Goal: Share content

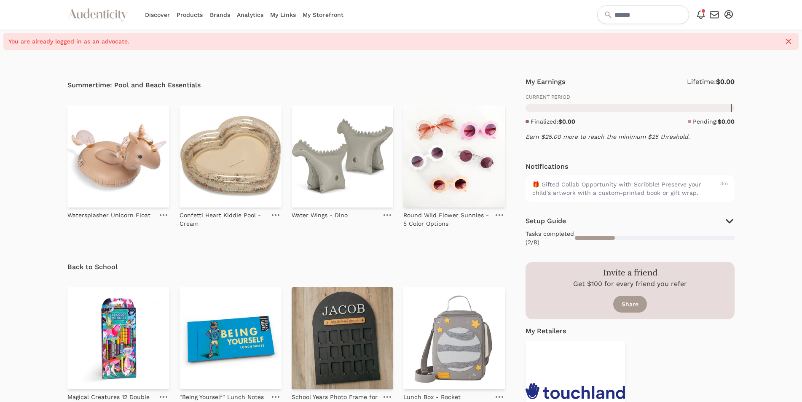
click at [334, 13] on link "My Storefront" at bounding box center [323, 14] width 41 height 29
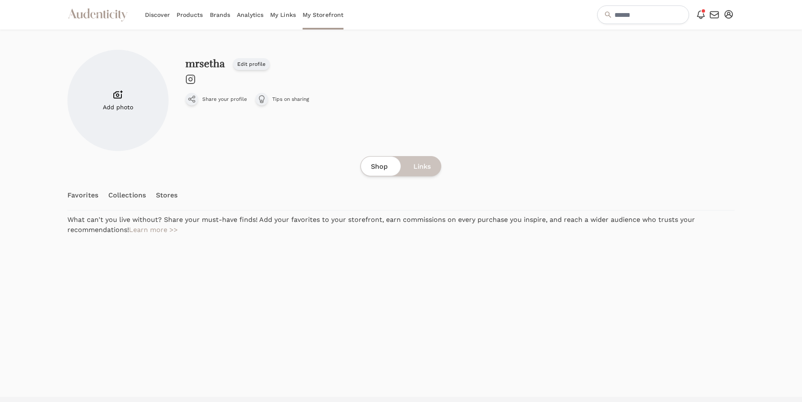
click at [167, 16] on link "Discover" at bounding box center [157, 14] width 25 height 29
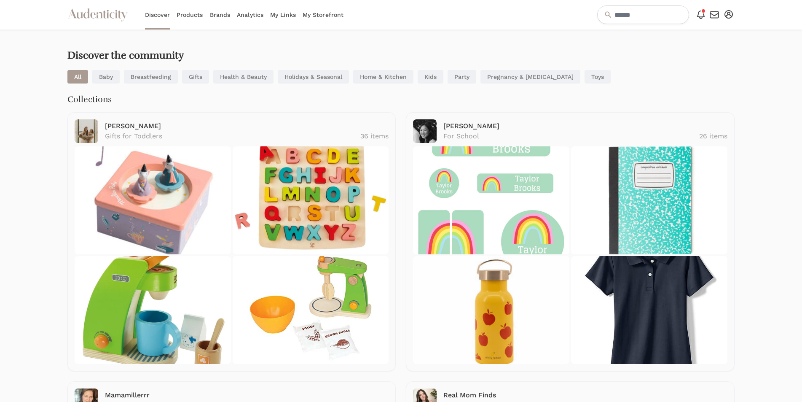
click at [194, 15] on link "Products" at bounding box center [190, 14] width 27 height 29
click at [220, 14] on link "Brands" at bounding box center [220, 14] width 21 height 29
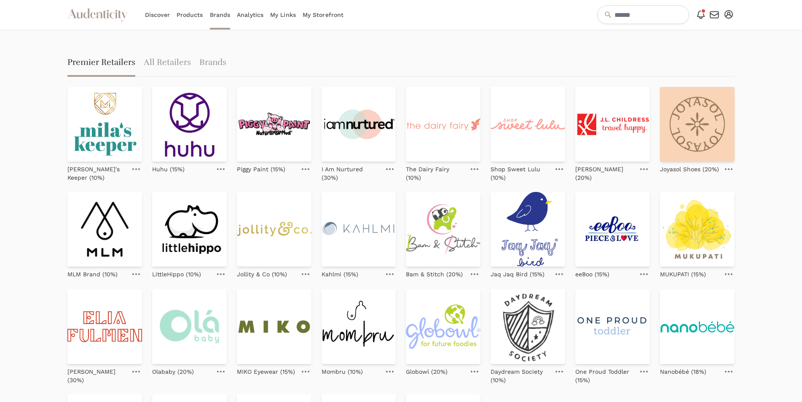
click at [728, 11] on icon "button" at bounding box center [728, 14] width 8 height 8
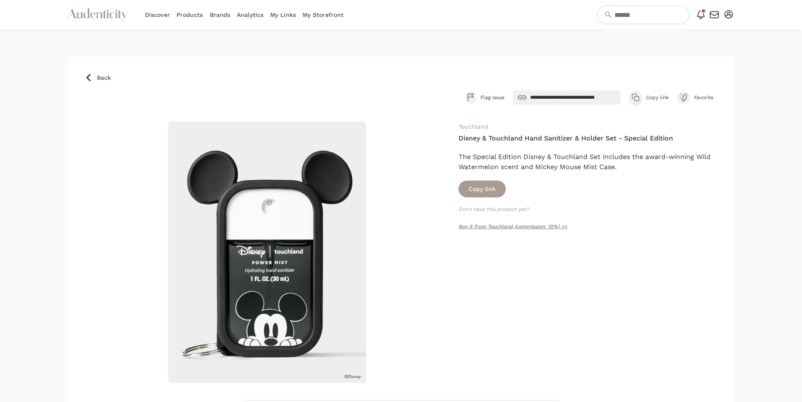
click at [111, 14] on icon at bounding box center [112, 15] width 5 height 6
click at [635, 97] on icon "button" at bounding box center [637, 99] width 4 height 4
